Goal: Transaction & Acquisition: Purchase product/service

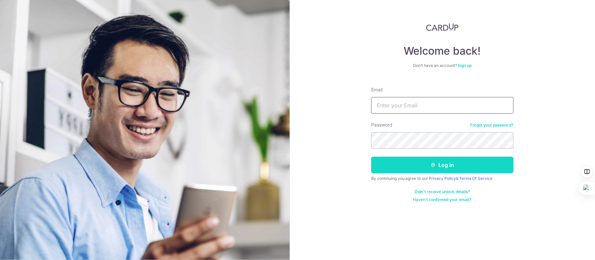
type input "Kywong@post.com"
click at [471, 163] on button "Log in" at bounding box center [442, 165] width 142 height 17
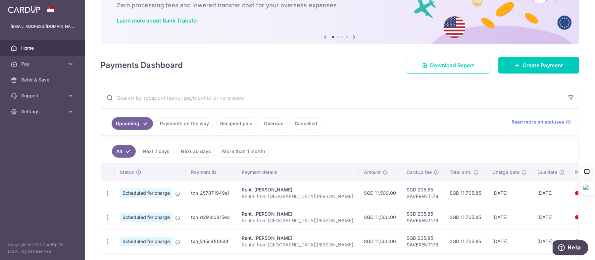
scroll to position [99, 0]
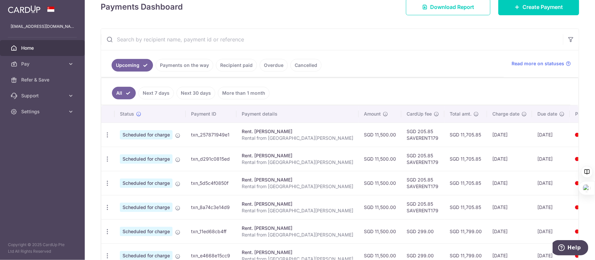
click at [160, 90] on link "Next 7 days" at bounding box center [155, 93] width 35 height 13
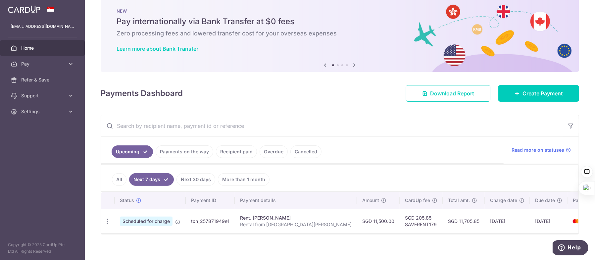
scroll to position [18, 0]
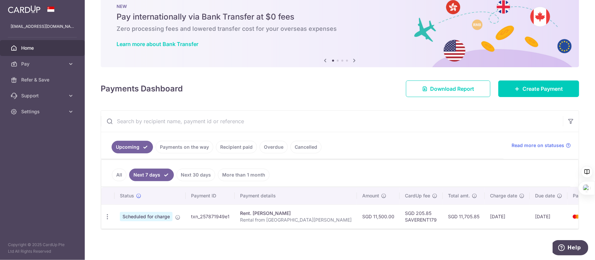
click at [203, 148] on link "Payments on the way" at bounding box center [185, 147] width 58 height 13
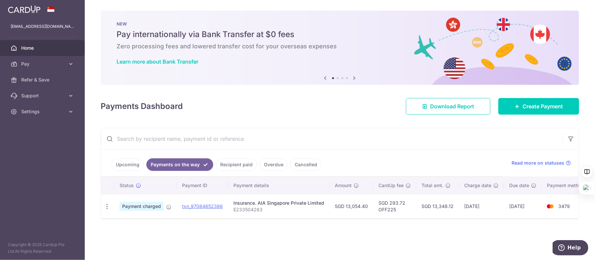
scroll to position [0, 0]
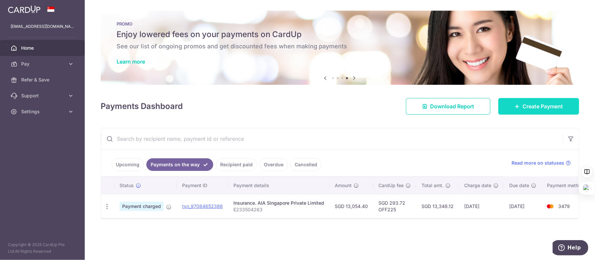
click at [540, 106] on span "Create Payment" at bounding box center [543, 106] width 40 height 8
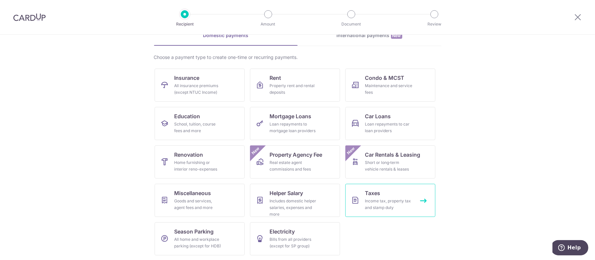
scroll to position [36, 0]
click at [209, 210] on div "Goods and services, agent fees and more" at bounding box center [199, 203] width 48 height 13
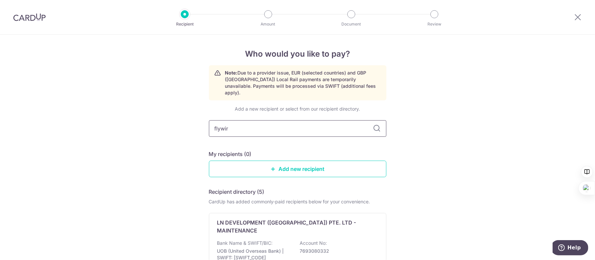
type input "flywire"
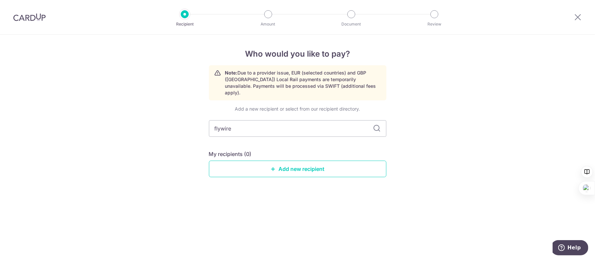
click at [378, 125] on icon at bounding box center [377, 129] width 8 height 8
click at [331, 161] on link "Add new recipient" at bounding box center [298, 169] width 178 height 17
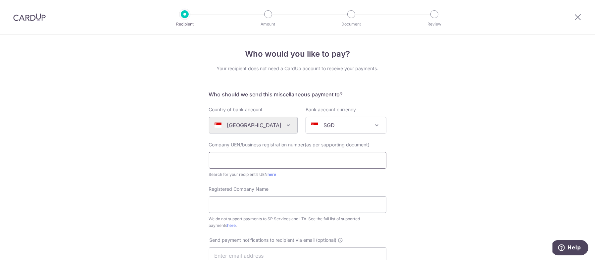
click at [322, 161] on input "text" at bounding box center [298, 160] width 178 height 17
type input "201508961K"
click at [266, 207] on input "Registered Company Name" at bounding box center [298, 204] width 178 height 17
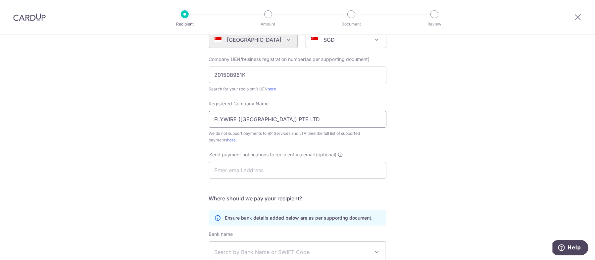
scroll to position [99, 0]
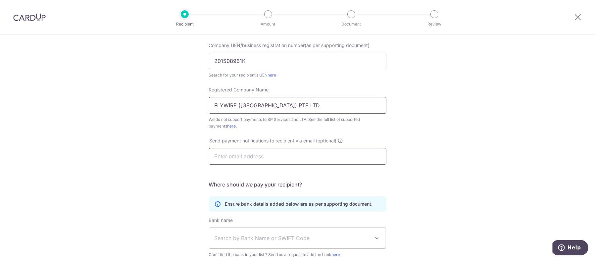
type input "FLYWIRE (SINGAPORE) PTE LTD"
click at [286, 156] on input "text" at bounding box center [298, 156] width 178 height 17
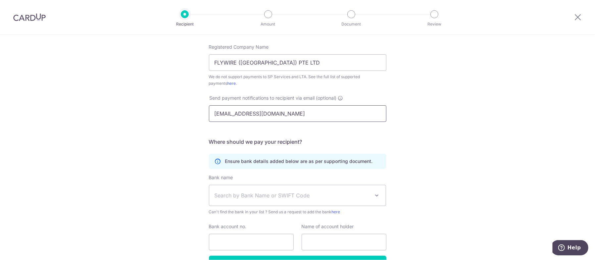
scroll to position [166, 0]
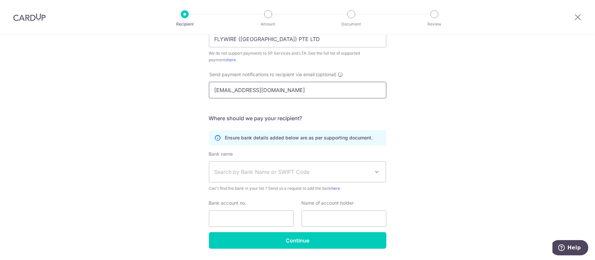
type input "ky7@post.com"
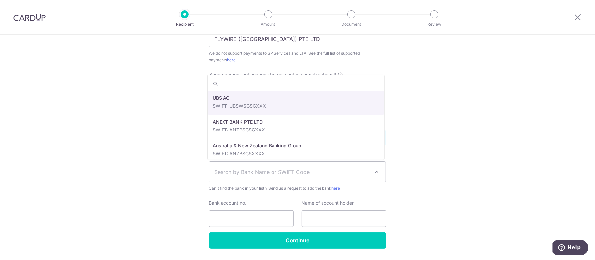
click at [326, 174] on span "Search by Bank Name or SWIFT Code" at bounding box center [293, 172] width 156 height 8
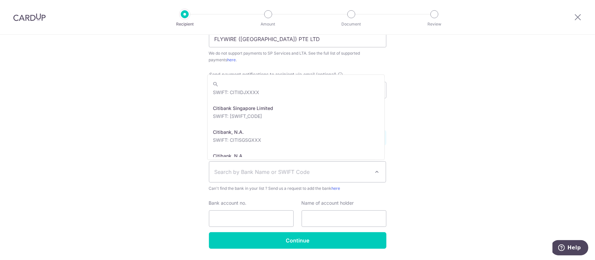
scroll to position [364, 0]
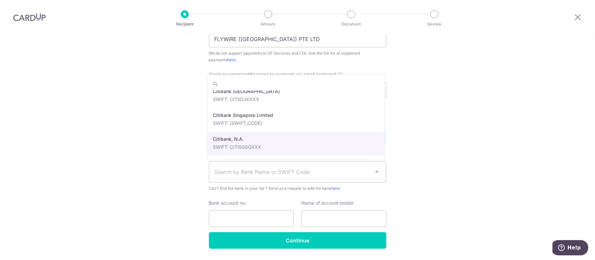
paste input "Citibank N.A., Singapore Branch"
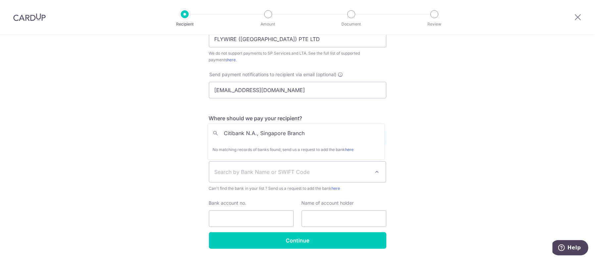
drag, startPoint x: 314, startPoint y: 132, endPoint x: 247, endPoint y: 132, distance: 67.3
click at [247, 132] on input "Citibank N.A., Singapore Branch" at bounding box center [296, 133] width 177 height 13
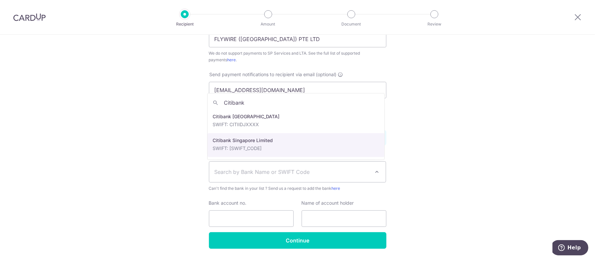
type input "Citibank"
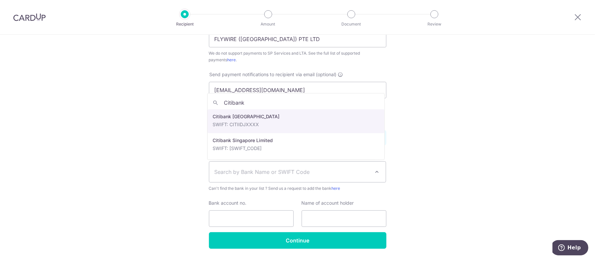
drag, startPoint x: 253, startPoint y: 103, endPoint x: 209, endPoint y: 101, distance: 43.8
click at [209, 101] on input "Citibank" at bounding box center [296, 102] width 177 height 13
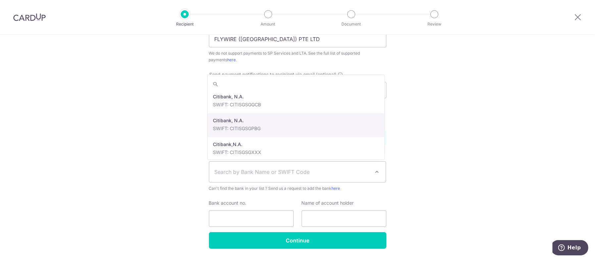
scroll to position [464, 0]
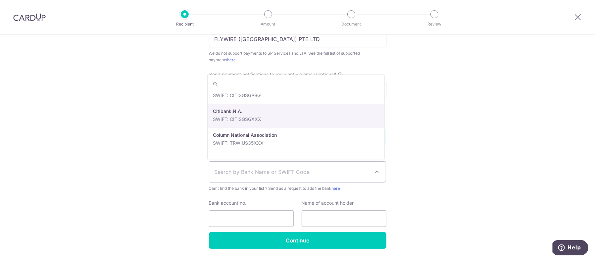
select select "23351"
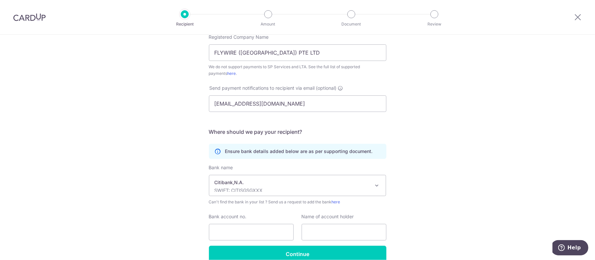
scroll to position [185, 0]
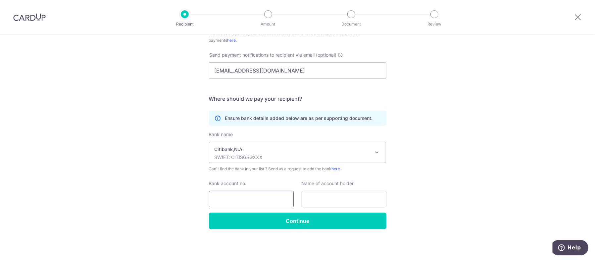
click at [261, 201] on input "Bank account no." at bounding box center [251, 199] width 85 height 17
paste input "0863907039"
type input "0863907039"
click at [340, 201] on input "text" at bounding box center [344, 199] width 85 height 17
paste input "FLYWIRE (SINGAPORE) PTE LTD"
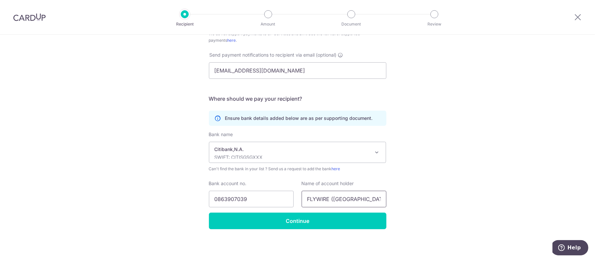
scroll to position [0, 7]
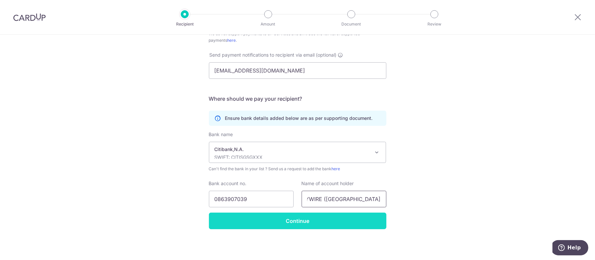
type input "FLYWIRE (SINGAPORE) PTE LTD"
click at [359, 227] on input "Continue" at bounding box center [298, 221] width 178 height 17
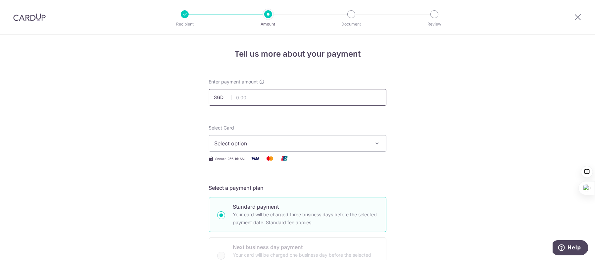
click at [303, 98] on input "text" at bounding box center [298, 97] width 178 height 17
paste input "5,094."
type input "5,094.00"
click at [302, 143] on span "Select option" at bounding box center [292, 143] width 154 height 8
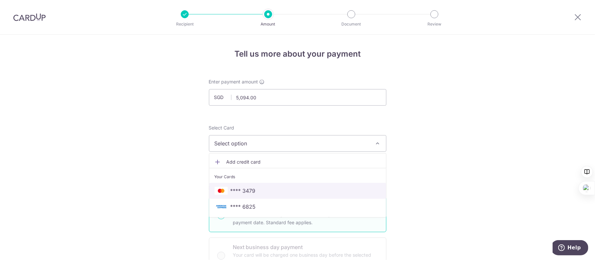
click at [299, 193] on span "**** 3479" at bounding box center [298, 191] width 166 height 8
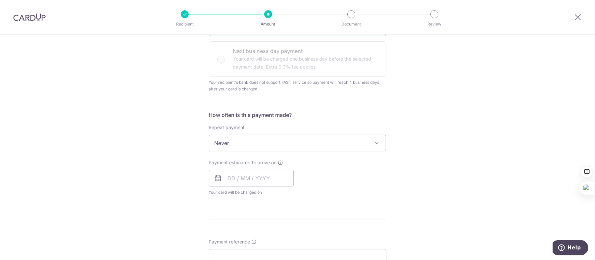
scroll to position [199, 0]
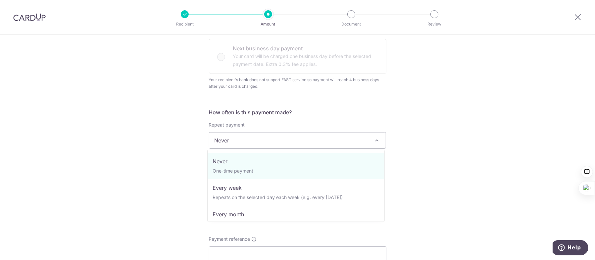
click at [371, 143] on span "Never" at bounding box center [297, 141] width 177 height 16
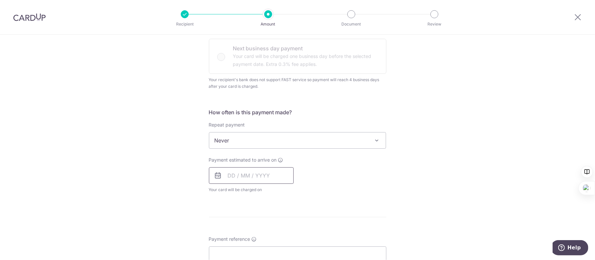
click at [224, 178] on input "text" at bounding box center [251, 175] width 85 height 17
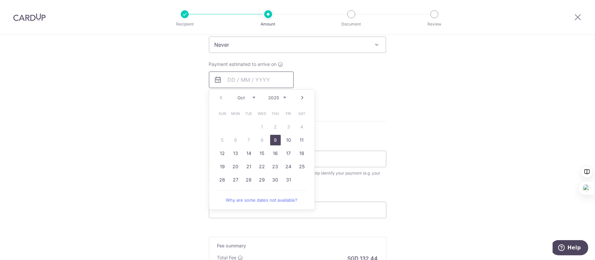
scroll to position [298, 0]
click at [274, 138] on link "9" at bounding box center [275, 136] width 11 height 11
type input "[DATE]"
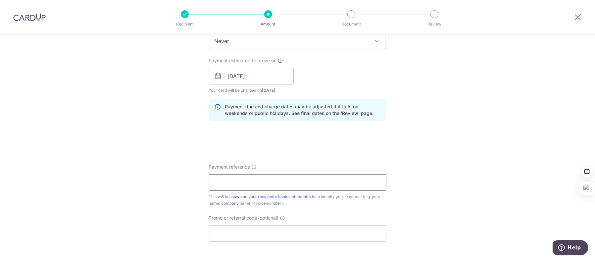
click at [361, 182] on input "Payment reference" at bounding box center [298, 182] width 178 height 17
paste input "WJP623159651"
type input "WJP623159651"
click at [444, 187] on div "Tell us more about your payment Enter payment amount SGD 5,094.00 5094.00 Recip…" at bounding box center [297, 58] width 595 height 642
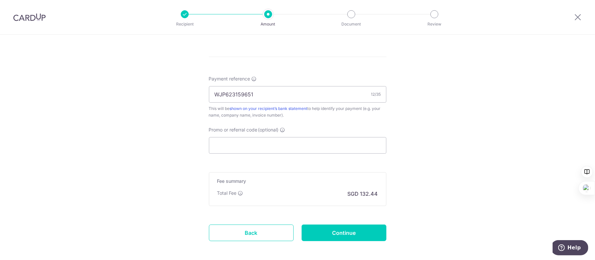
scroll to position [398, 0]
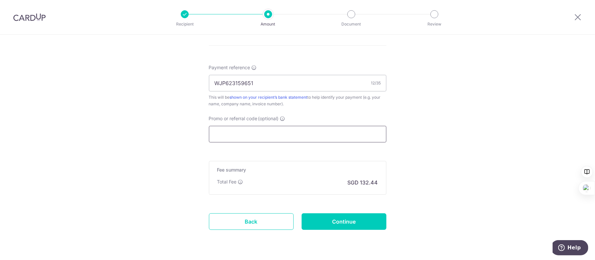
click at [294, 134] on input "Promo or referral code (optional)" at bounding box center [298, 134] width 178 height 17
paste input "OFF225"
type input "OFF225"
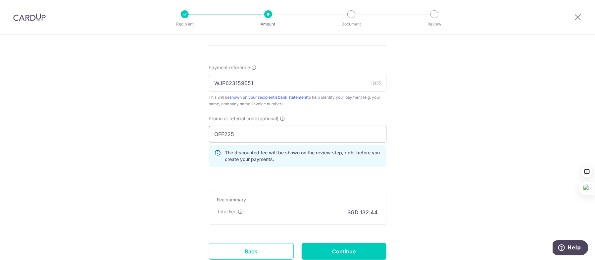
drag, startPoint x: 255, startPoint y: 135, endPoint x: 196, endPoint y: 135, distance: 59.3
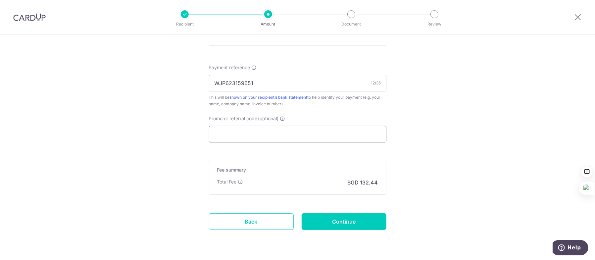
click at [275, 135] on input "Promo or referral code (optional)" at bounding box center [298, 134] width 178 height 17
paste input "OFF225"
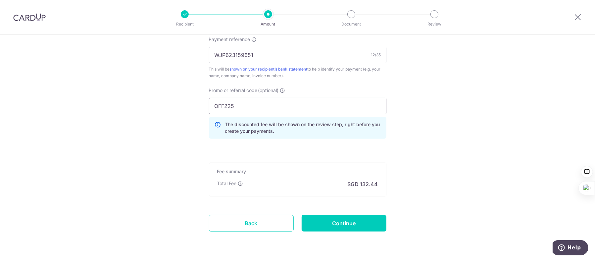
scroll to position [446, 0]
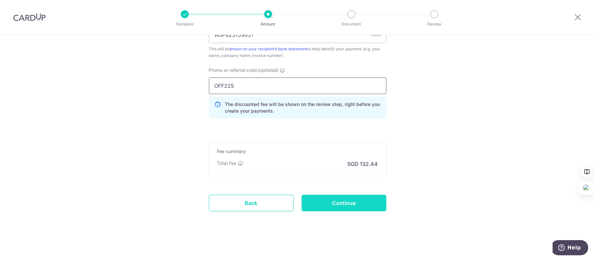
type input "OFF225"
click at [370, 202] on input "Continue" at bounding box center [344, 203] width 85 height 17
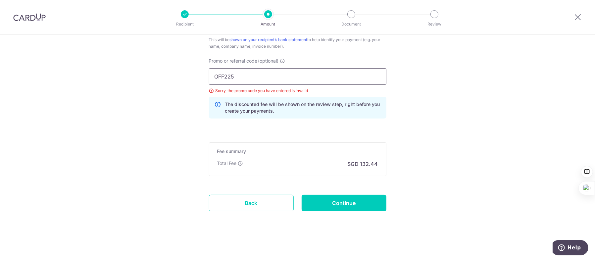
drag, startPoint x: 225, startPoint y: 75, endPoint x: 201, endPoint y: 76, distance: 23.9
type input "OFF225"
click at [372, 207] on input "Continue" at bounding box center [344, 203] width 85 height 17
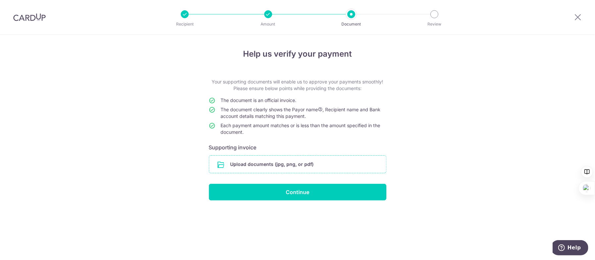
click at [329, 163] on input "file" at bounding box center [297, 164] width 177 height 17
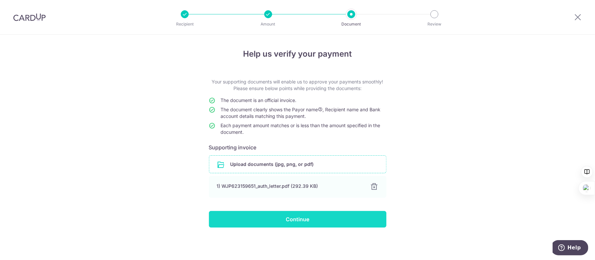
click at [360, 220] on input "Continue" at bounding box center [298, 219] width 178 height 17
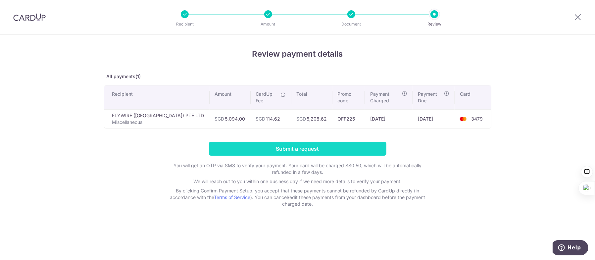
click at [341, 148] on input "Submit a request" at bounding box center [298, 149] width 178 height 14
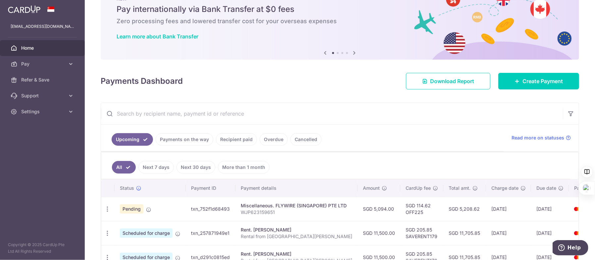
scroll to position [133, 0]
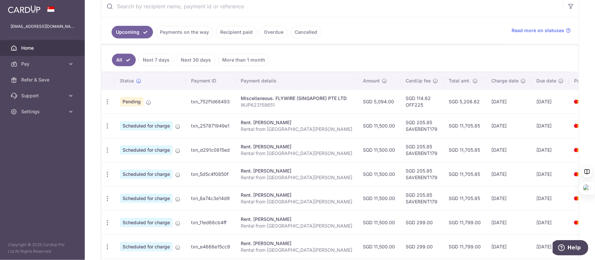
click at [188, 31] on link "Payments on the way" at bounding box center [185, 32] width 58 height 13
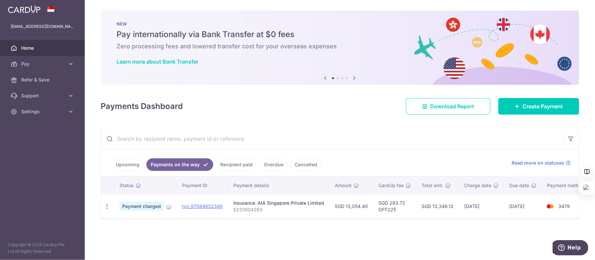
scroll to position [0, 0]
click at [245, 164] on link "Recipient paid" at bounding box center [236, 164] width 41 height 13
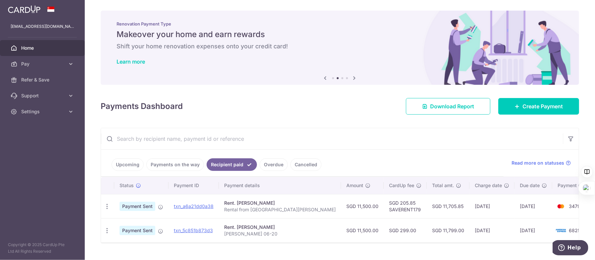
click at [132, 164] on link "Upcoming" at bounding box center [128, 164] width 32 height 13
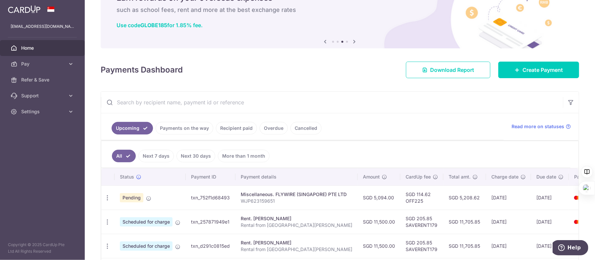
scroll to position [66, 0]
